Goal: Task Accomplishment & Management: Manage account settings

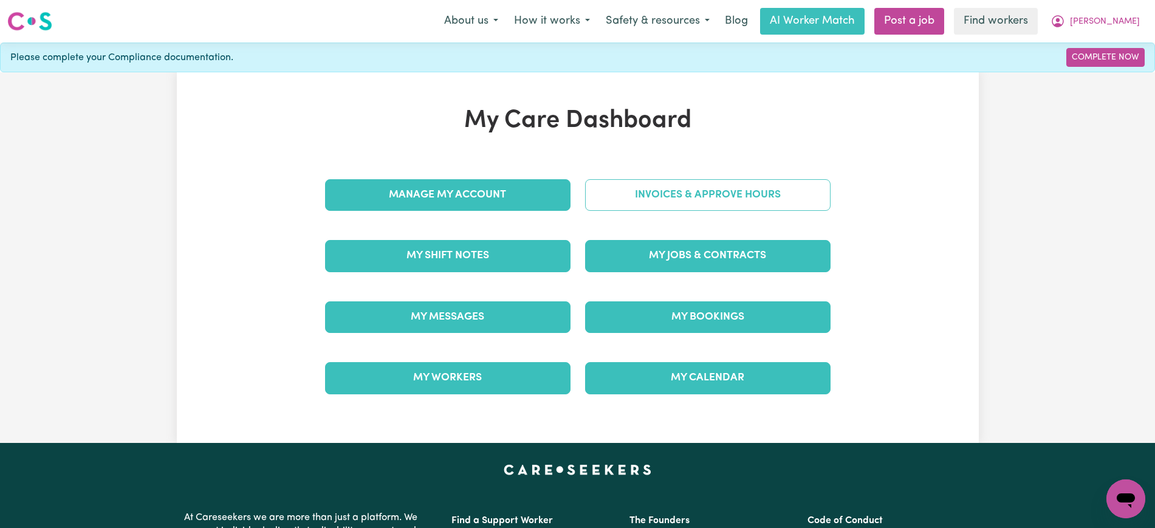
click at [663, 198] on link "Invoices & Approve Hours" at bounding box center [707, 195] width 245 height 32
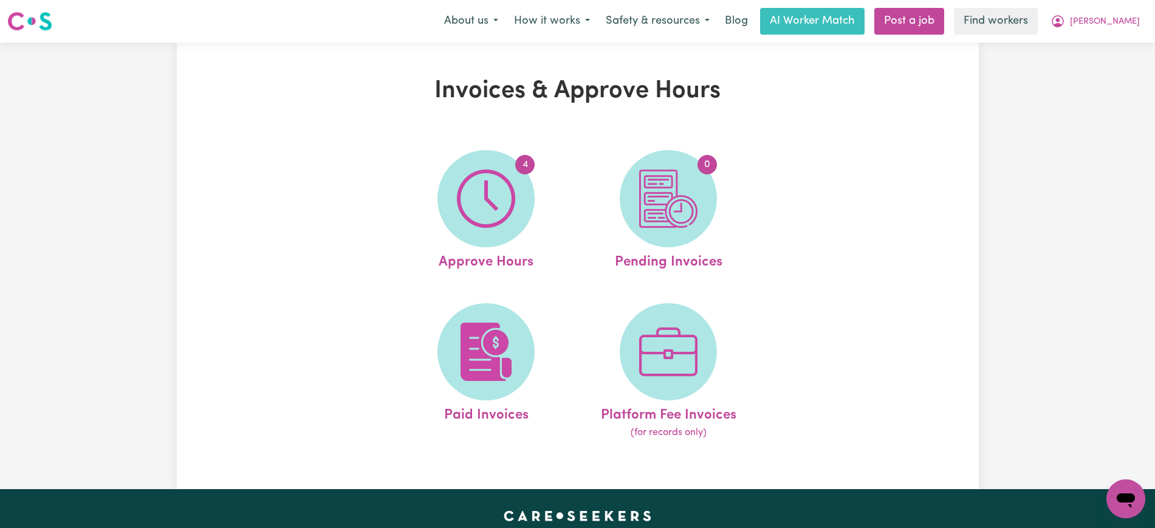
click at [494, 232] on span "4" at bounding box center [486, 198] width 97 height 97
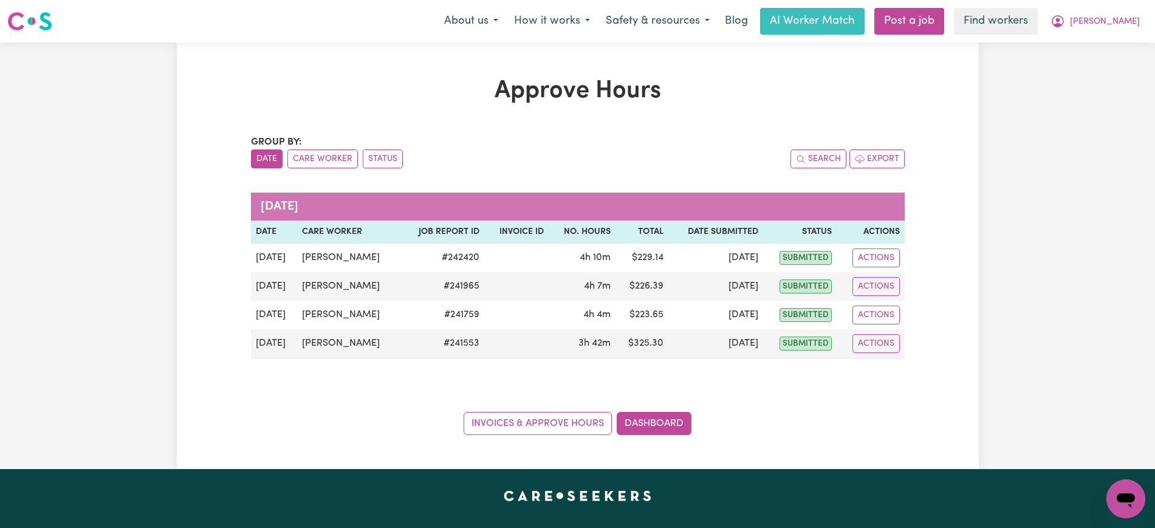
click at [274, 103] on h1 "Approve Hours" at bounding box center [578, 91] width 654 height 29
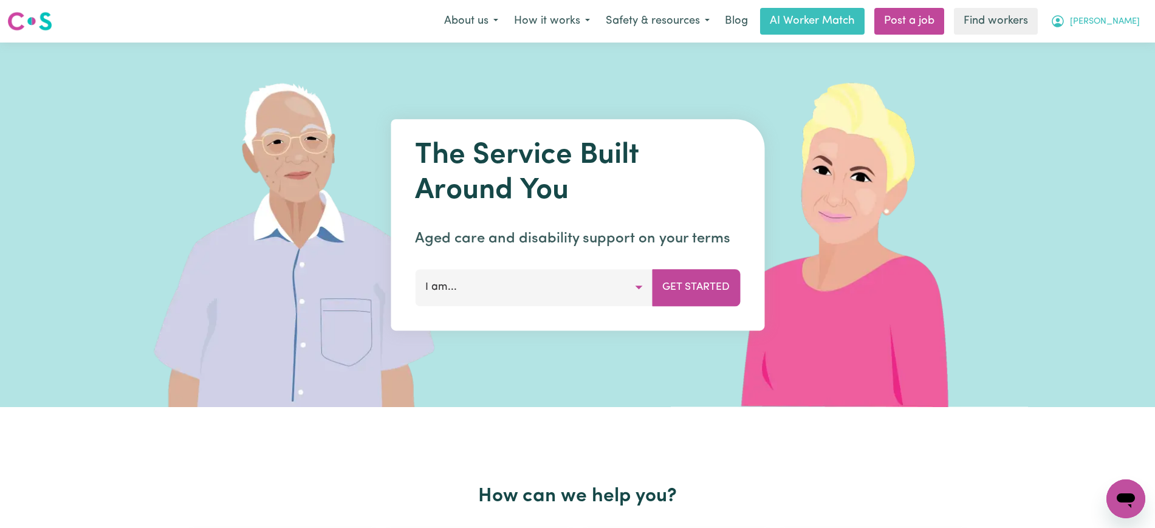
click at [1106, 24] on button "[PERSON_NAME]" at bounding box center [1095, 22] width 105 height 26
click at [1086, 72] on link "Logout" at bounding box center [1099, 69] width 96 height 23
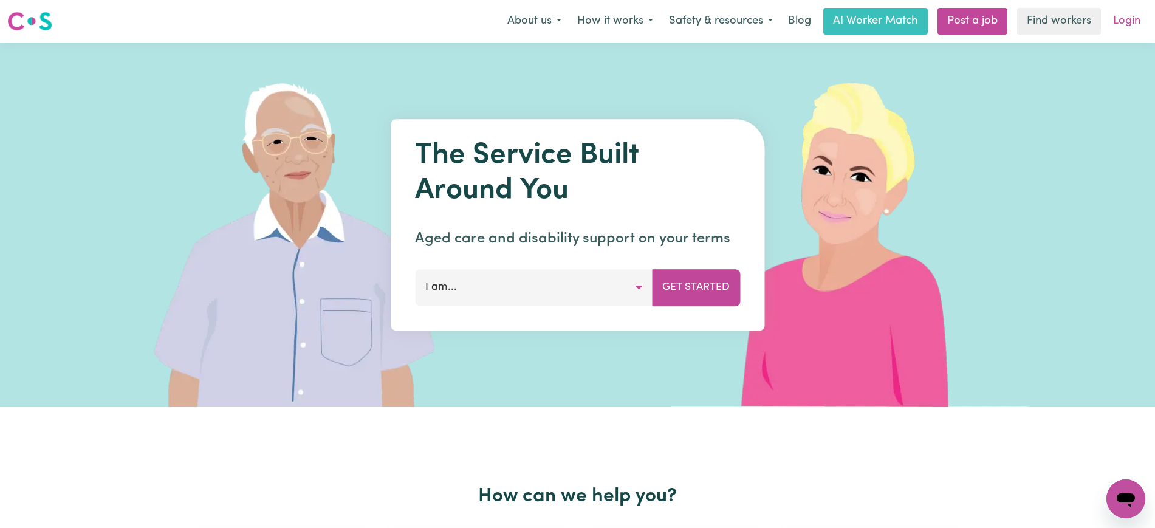
click at [1133, 26] on link "Login" at bounding box center [1127, 21] width 42 height 27
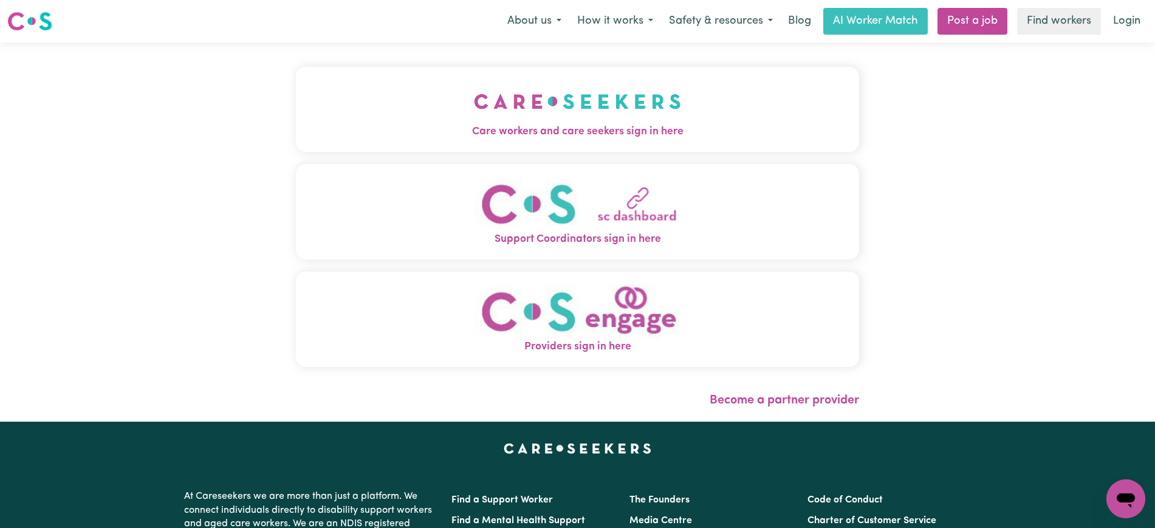
click at [594, 317] on img "Providers sign in here" at bounding box center [577, 311] width 207 height 55
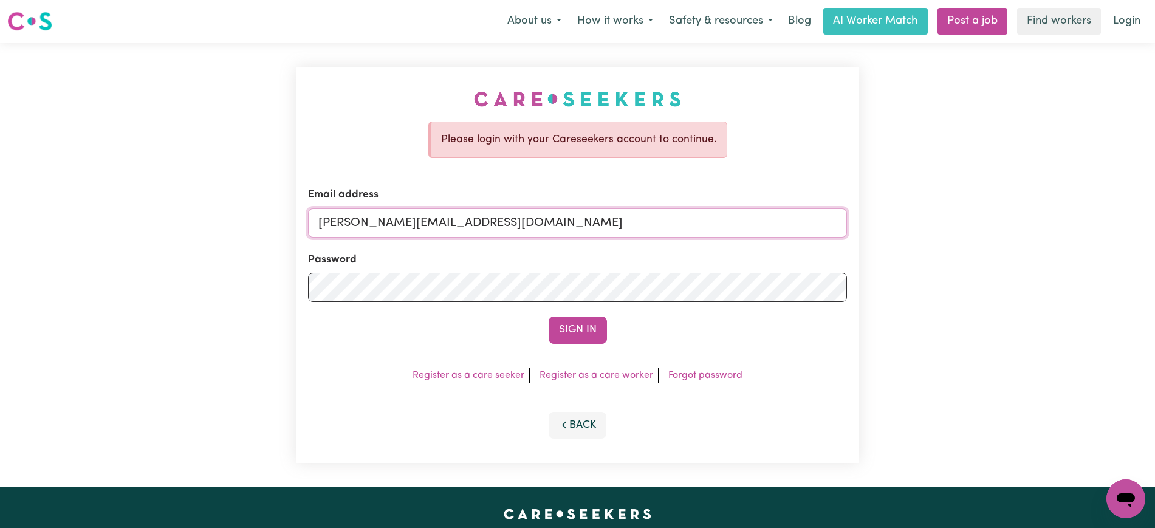
click at [493, 219] on input "[PERSON_NAME][EMAIL_ADDRESS][DOMAIN_NAME]" at bounding box center [577, 222] width 539 height 29
drag, startPoint x: 392, startPoint y: 218, endPoint x: 1143, endPoint y: 261, distance: 752.4
click at [1141, 254] on div "Please login with your Careseekers account to continue. Email address [EMAIL_AD…" at bounding box center [577, 265] width 1155 height 445
type input "[EMAIL_ADDRESS][DOMAIN_NAME]"
click at [549, 317] on button "Sign In" at bounding box center [578, 330] width 58 height 27
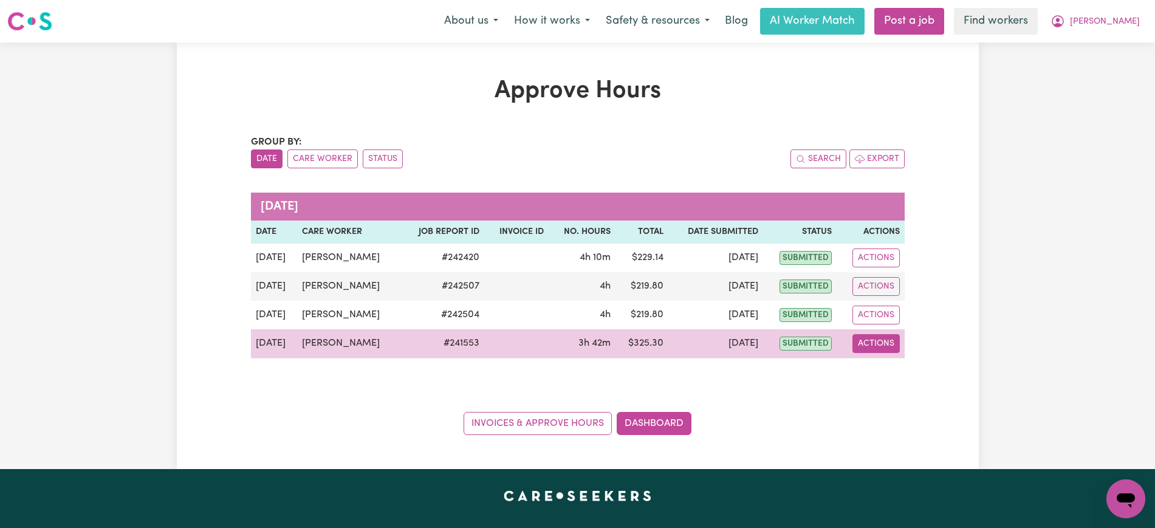
click at [865, 341] on button "Actions" at bounding box center [876, 343] width 47 height 19
click at [916, 369] on link "View Job Report" at bounding box center [907, 372] width 104 height 24
select select "pm"
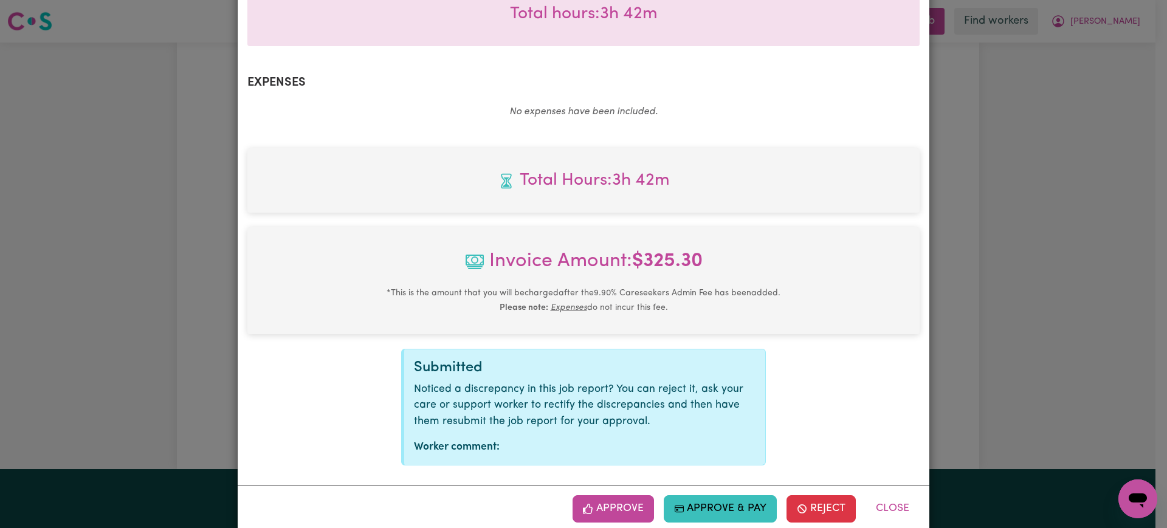
scroll to position [425, 0]
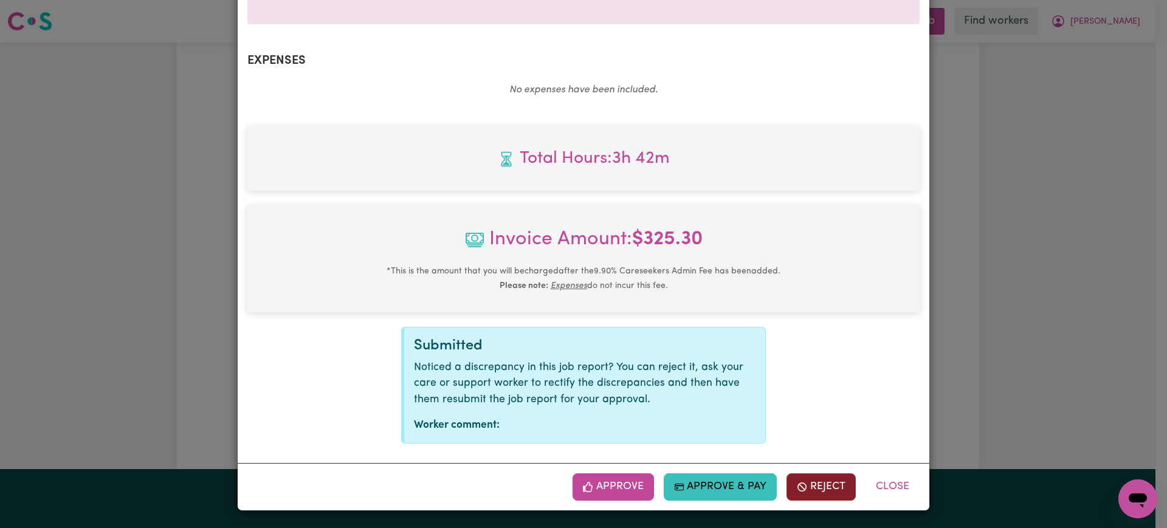
click at [818, 488] on button "Reject" at bounding box center [820, 486] width 69 height 27
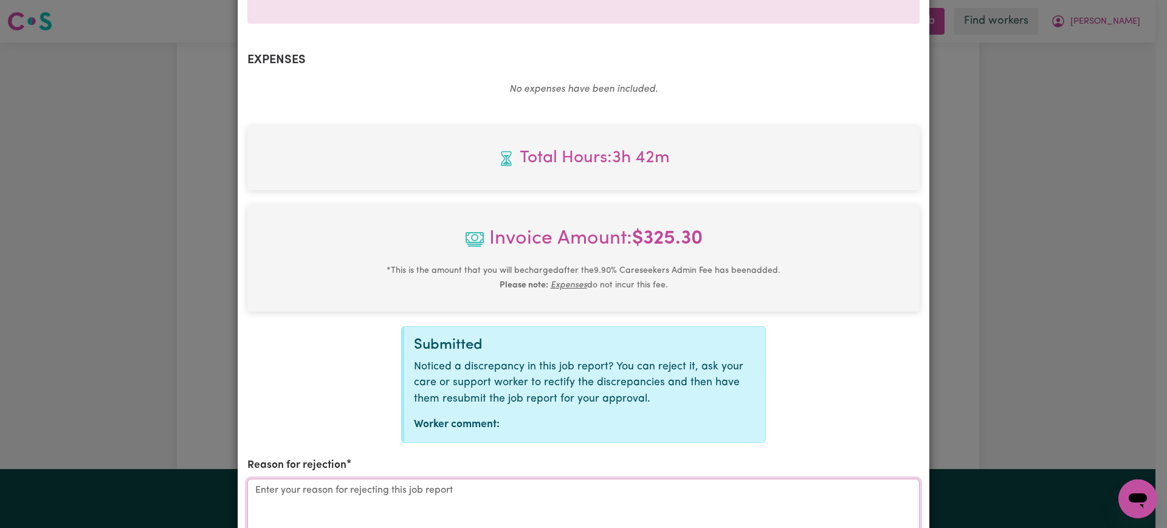
click at [399, 492] on textarea "Reason for rejection" at bounding box center [583, 524] width 672 height 91
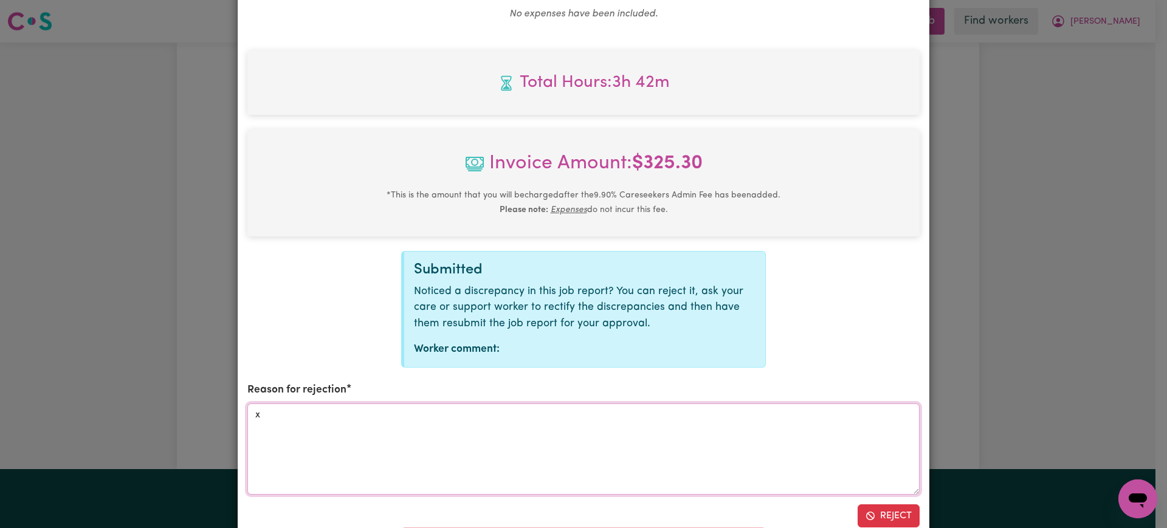
scroll to position [502, 0]
type textarea "x"
click at [878, 517] on button "Reject" at bounding box center [888, 514] width 62 height 23
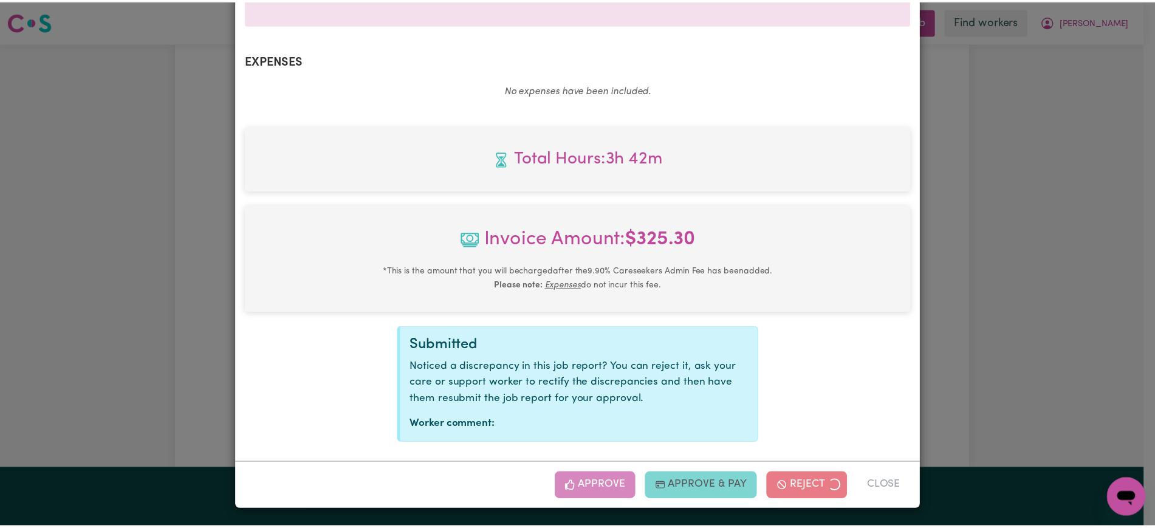
scroll to position [425, 0]
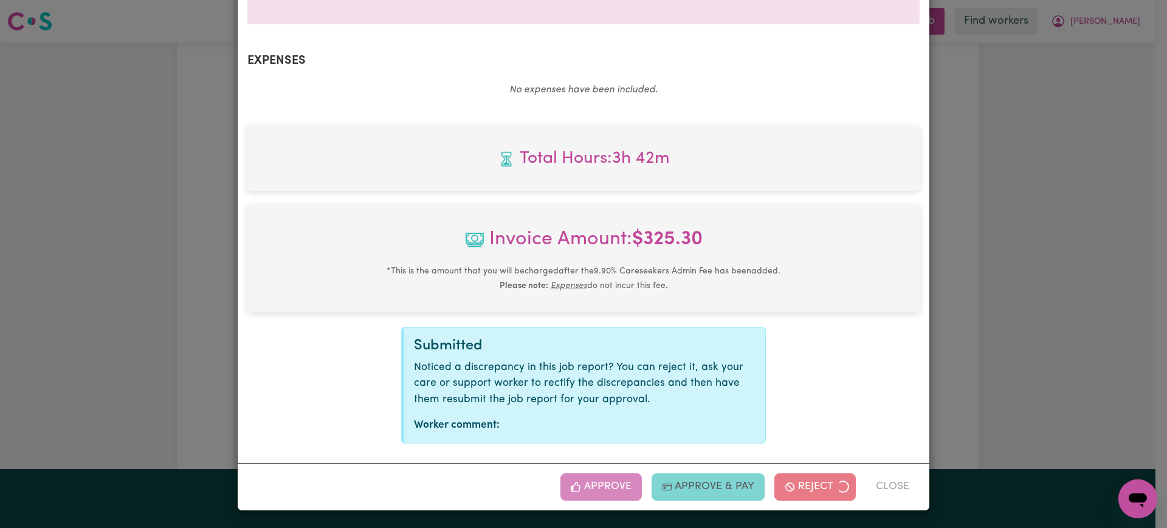
click at [1097, 199] on div "Job Report # 241553 - [PERSON_NAME] Summary Job report # 241553 Client name: [P…" at bounding box center [583, 264] width 1167 height 528
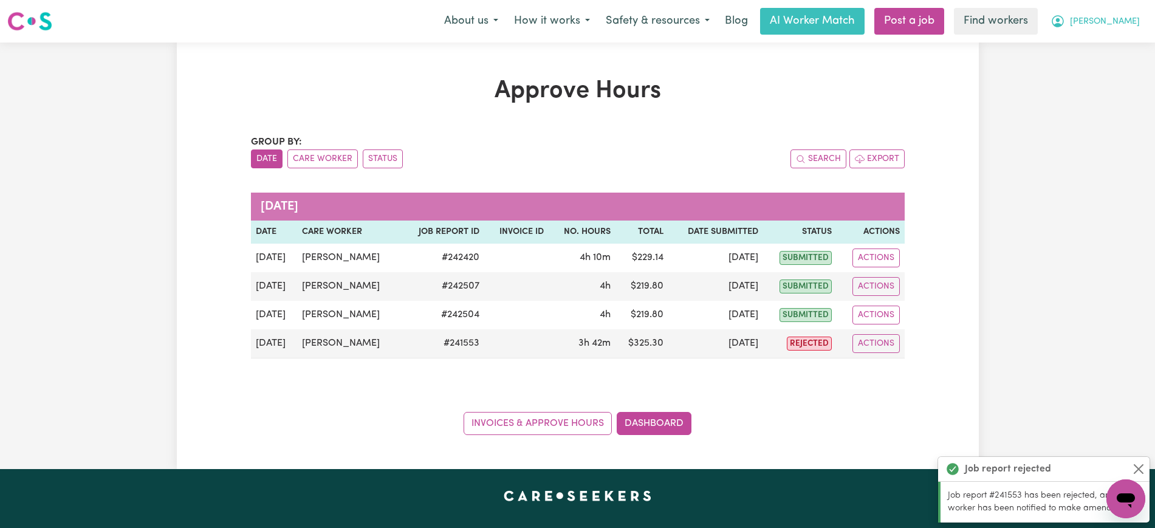
click at [1065, 24] on icon "My Account" at bounding box center [1058, 21] width 15 height 15
click at [1094, 68] on link "Logout" at bounding box center [1099, 69] width 96 height 23
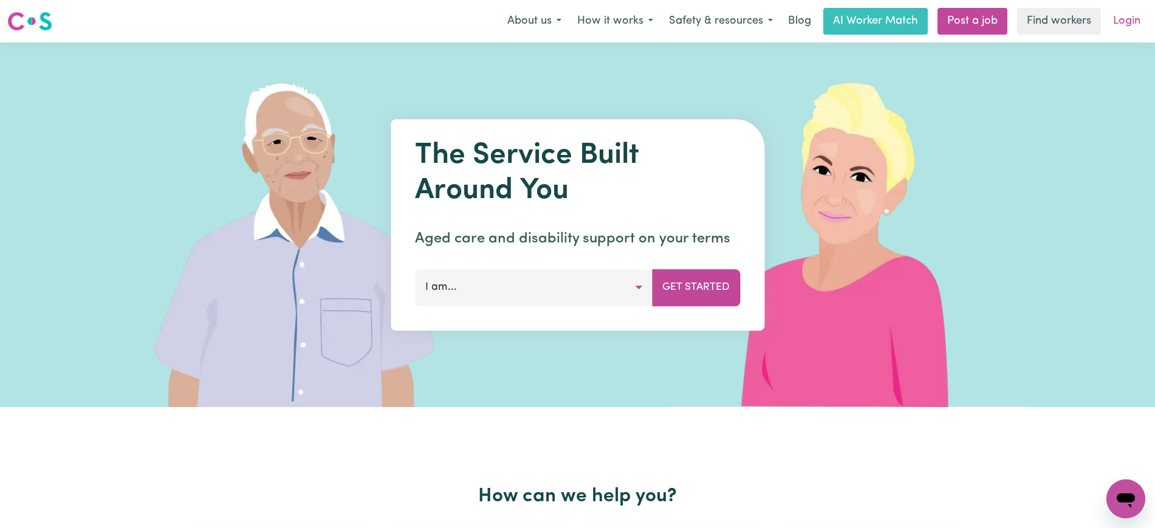
click at [1127, 18] on link "Login" at bounding box center [1127, 21] width 42 height 27
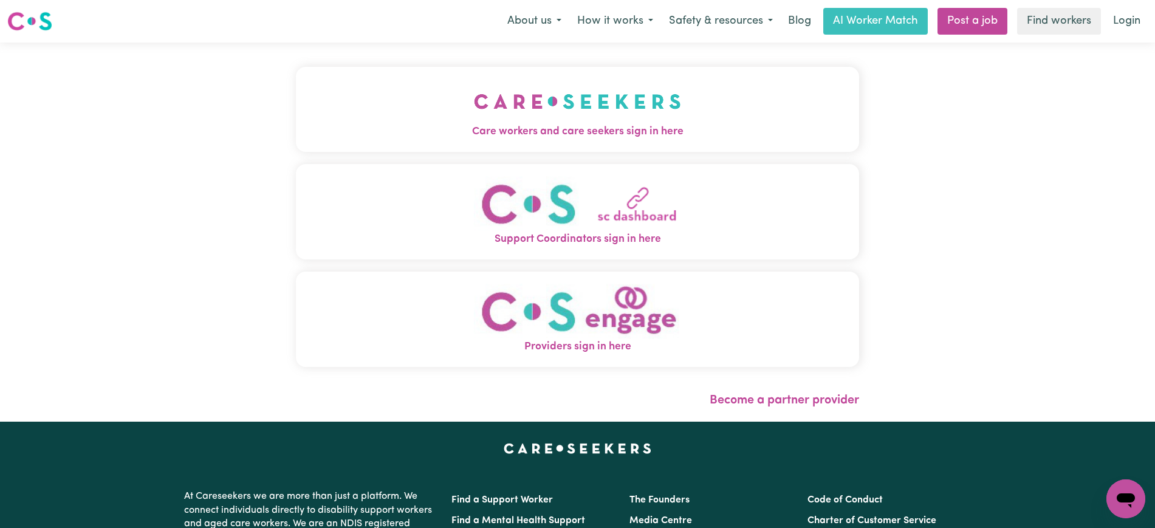
click at [516, 134] on span "Care workers and care seekers sign in here" at bounding box center [577, 132] width 563 height 16
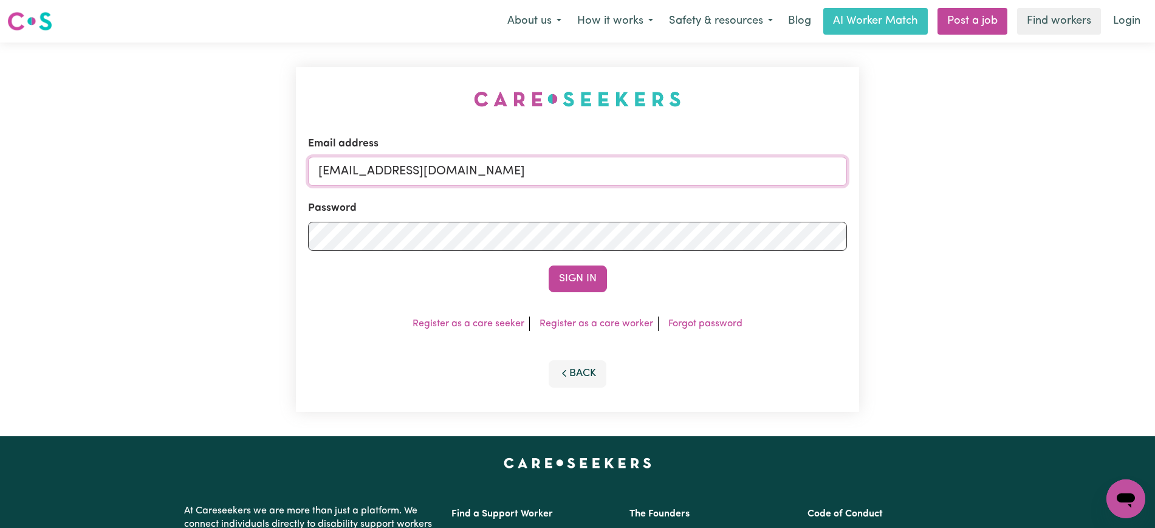
drag, startPoint x: 393, startPoint y: 171, endPoint x: 1085, endPoint y: 179, distance: 692.2
click at [1085, 179] on div "Email address [EMAIL_ADDRESS][DOMAIN_NAME] Password Sign In Register as a care …" at bounding box center [577, 240] width 1155 height 394
type input "SUPERUSER~[EMAIL_ADDRESS][DOMAIN_NAME]"
click at [549, 266] on button "Sign In" at bounding box center [578, 279] width 58 height 27
